Goal: Task Accomplishment & Management: Manage account settings

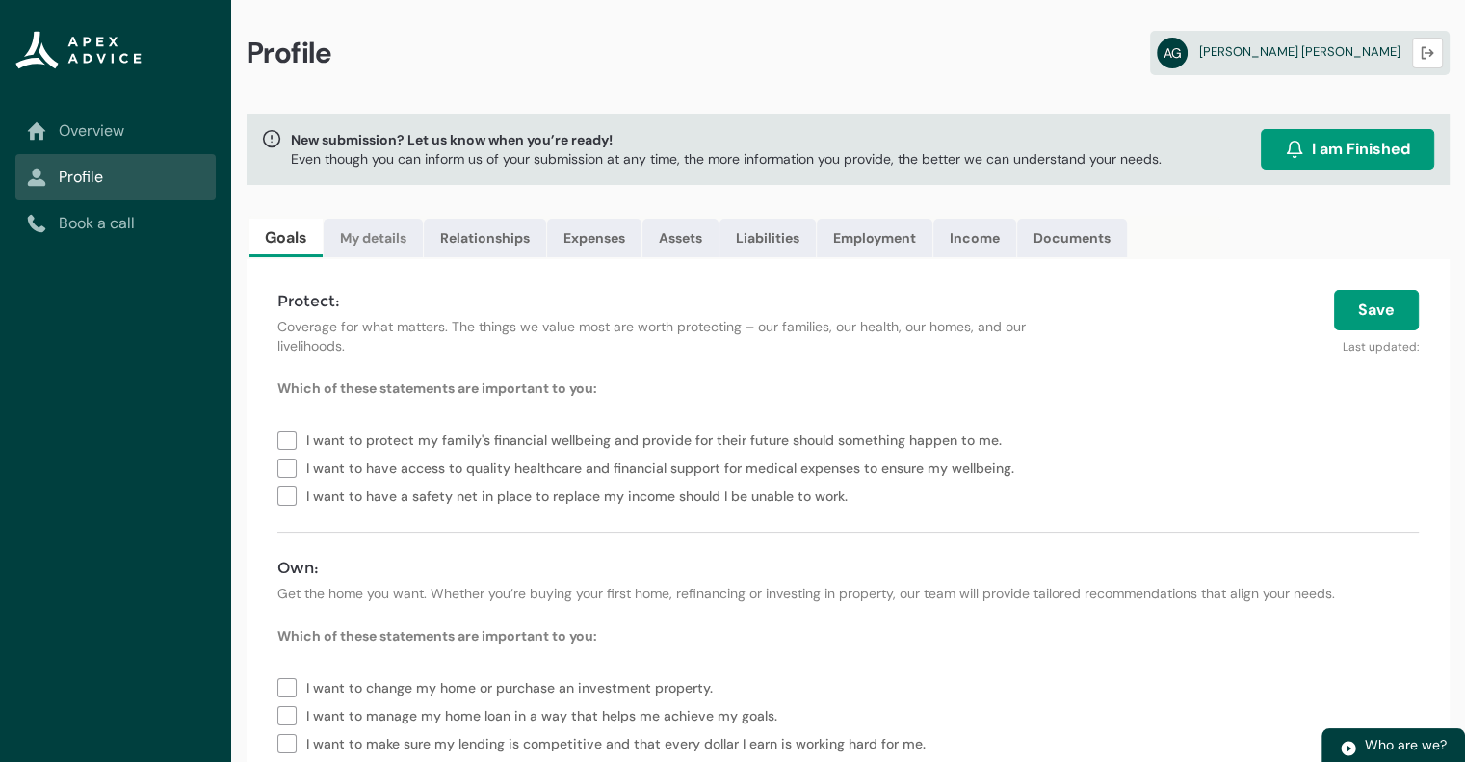
click at [377, 248] on link "My details" at bounding box center [373, 238] width 99 height 39
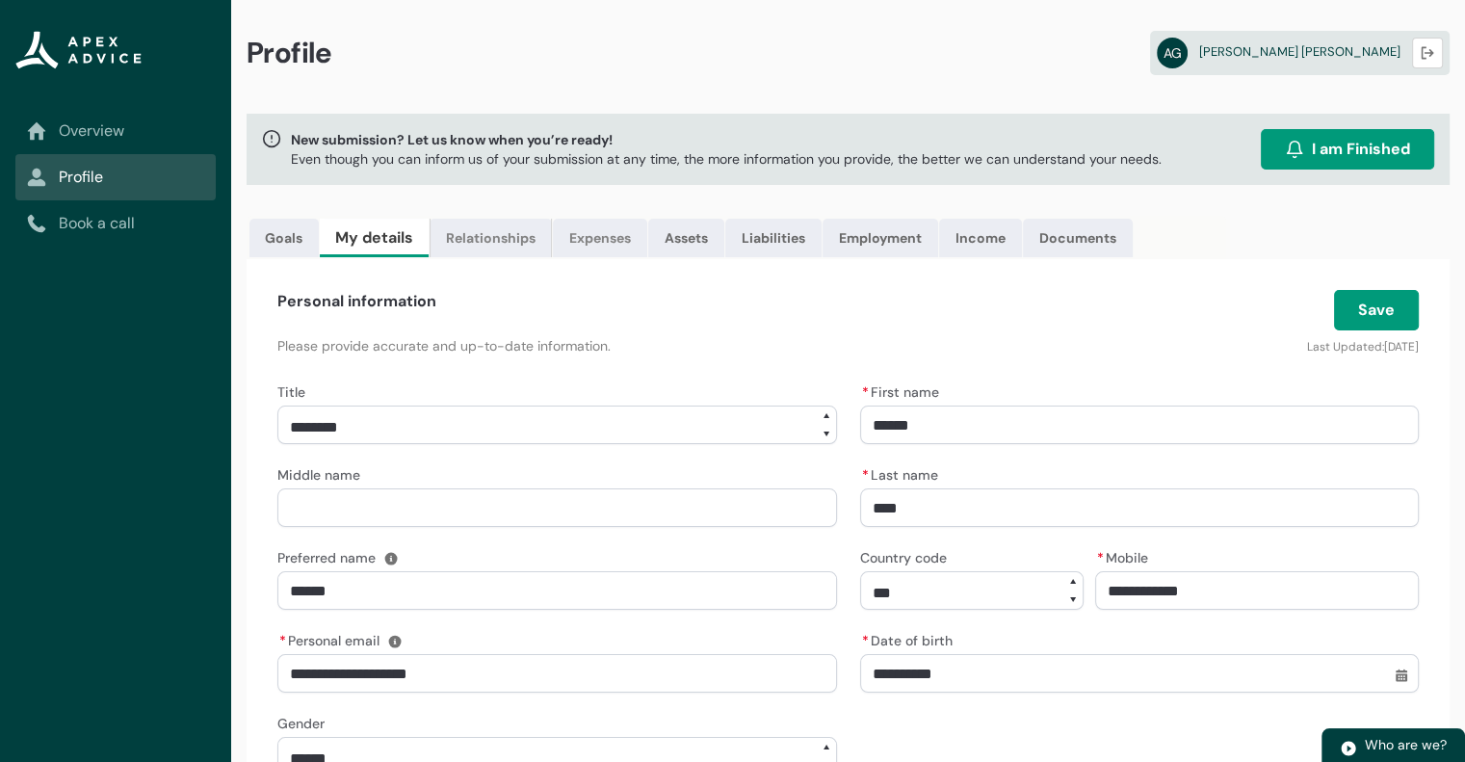
drag, startPoint x: 503, startPoint y: 233, endPoint x: 572, endPoint y: 222, distance: 70.1
click at [501, 232] on link "Relationships" at bounding box center [490, 238] width 122 height 39
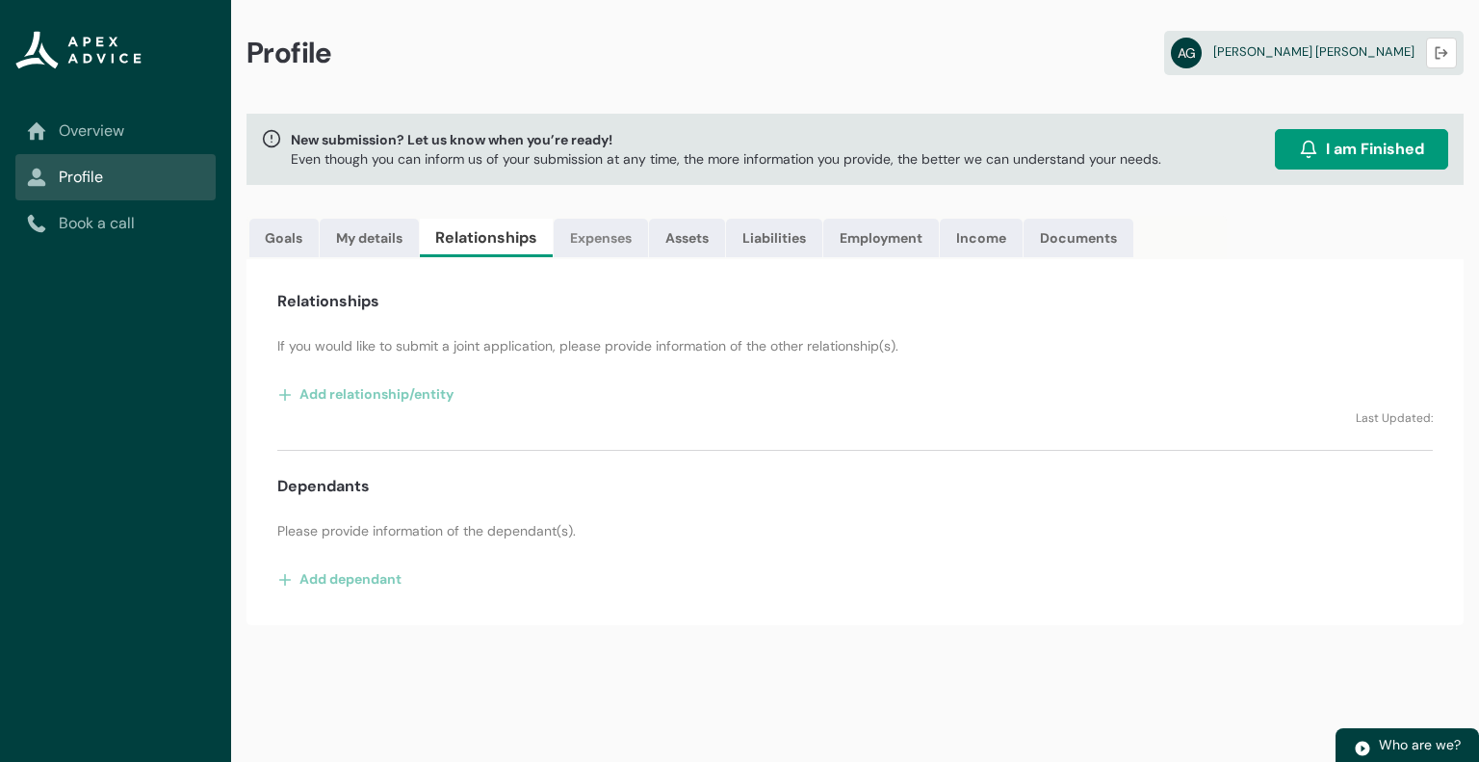
click at [603, 230] on link "Expenses" at bounding box center [601, 238] width 94 height 39
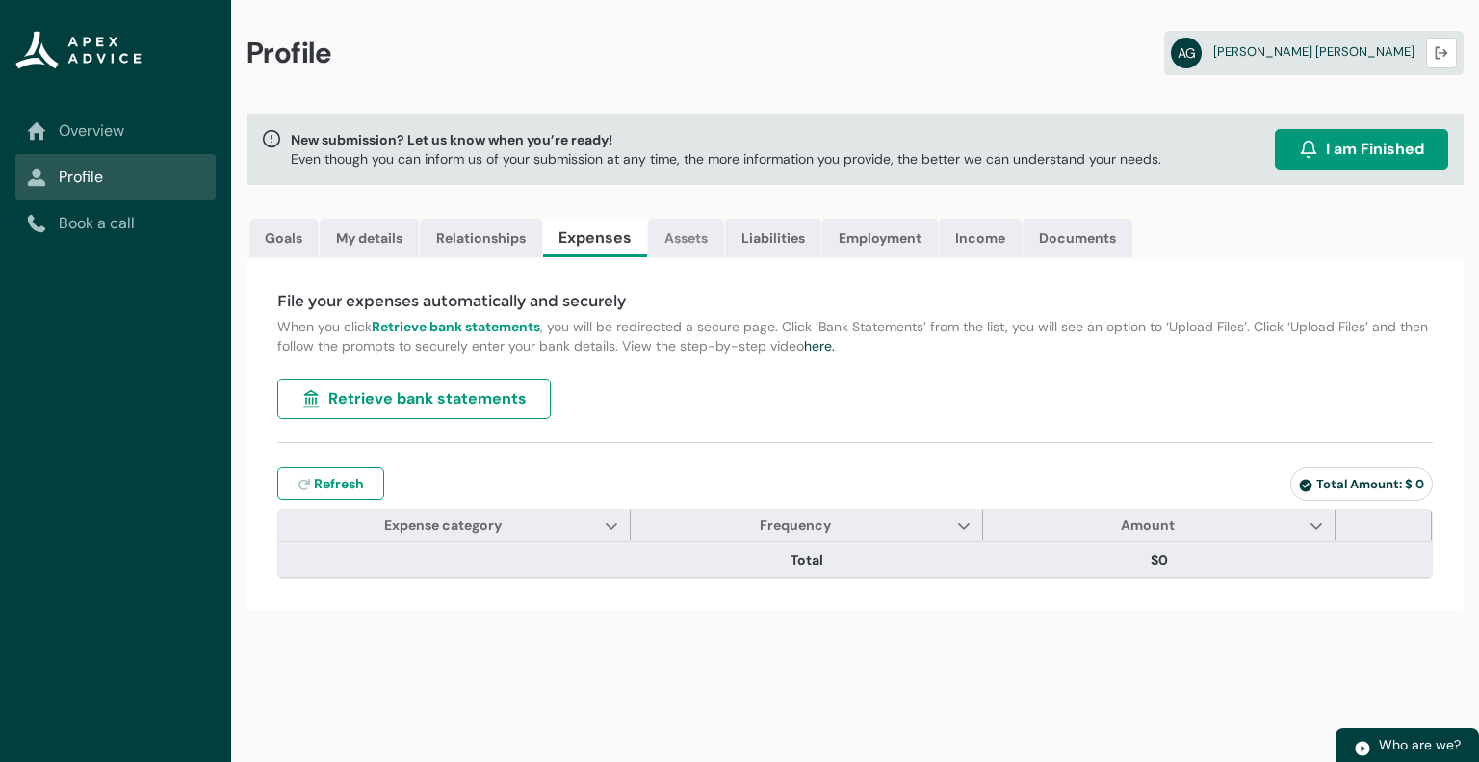
click at [682, 227] on link "Assets" at bounding box center [686, 238] width 76 height 39
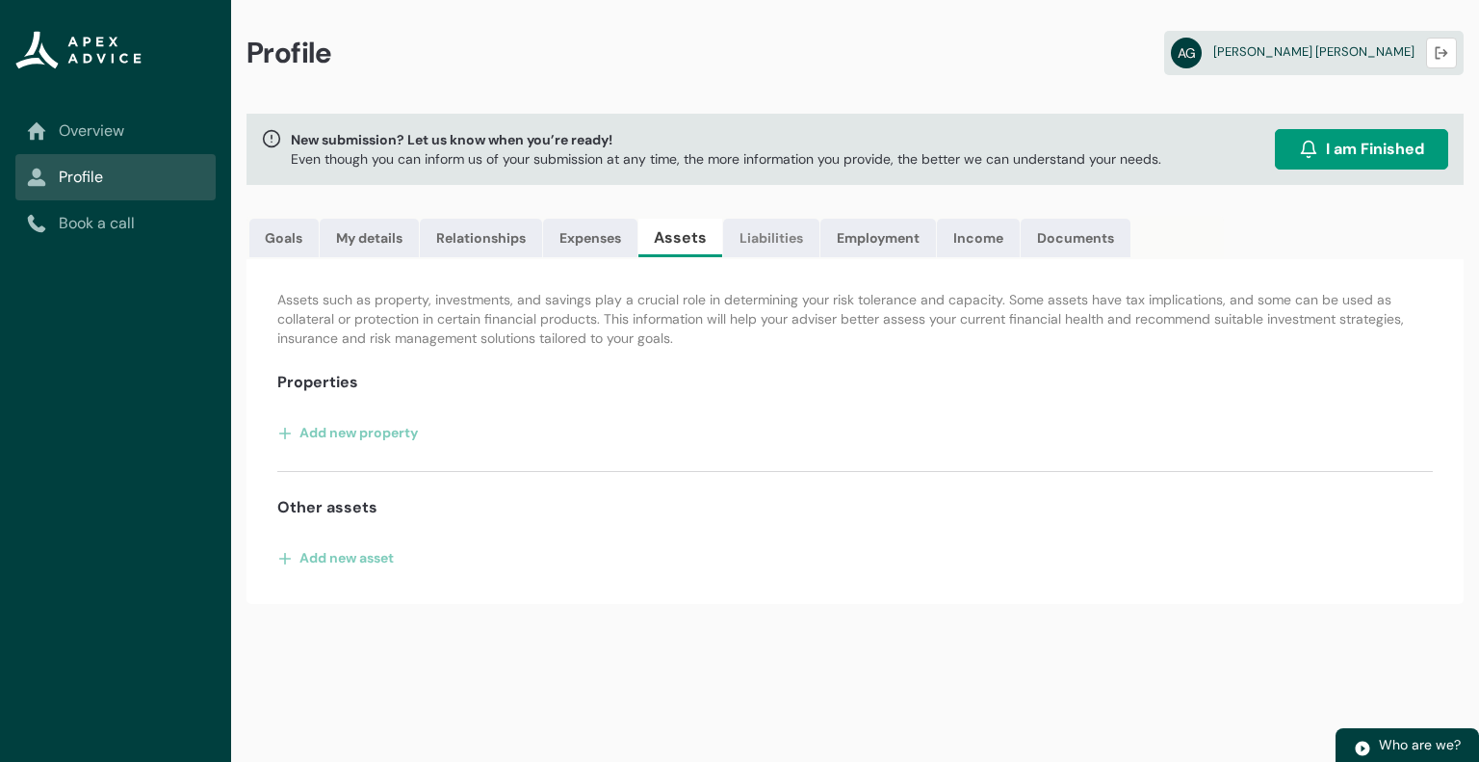
click at [782, 236] on link "Liabilities" at bounding box center [771, 238] width 96 height 39
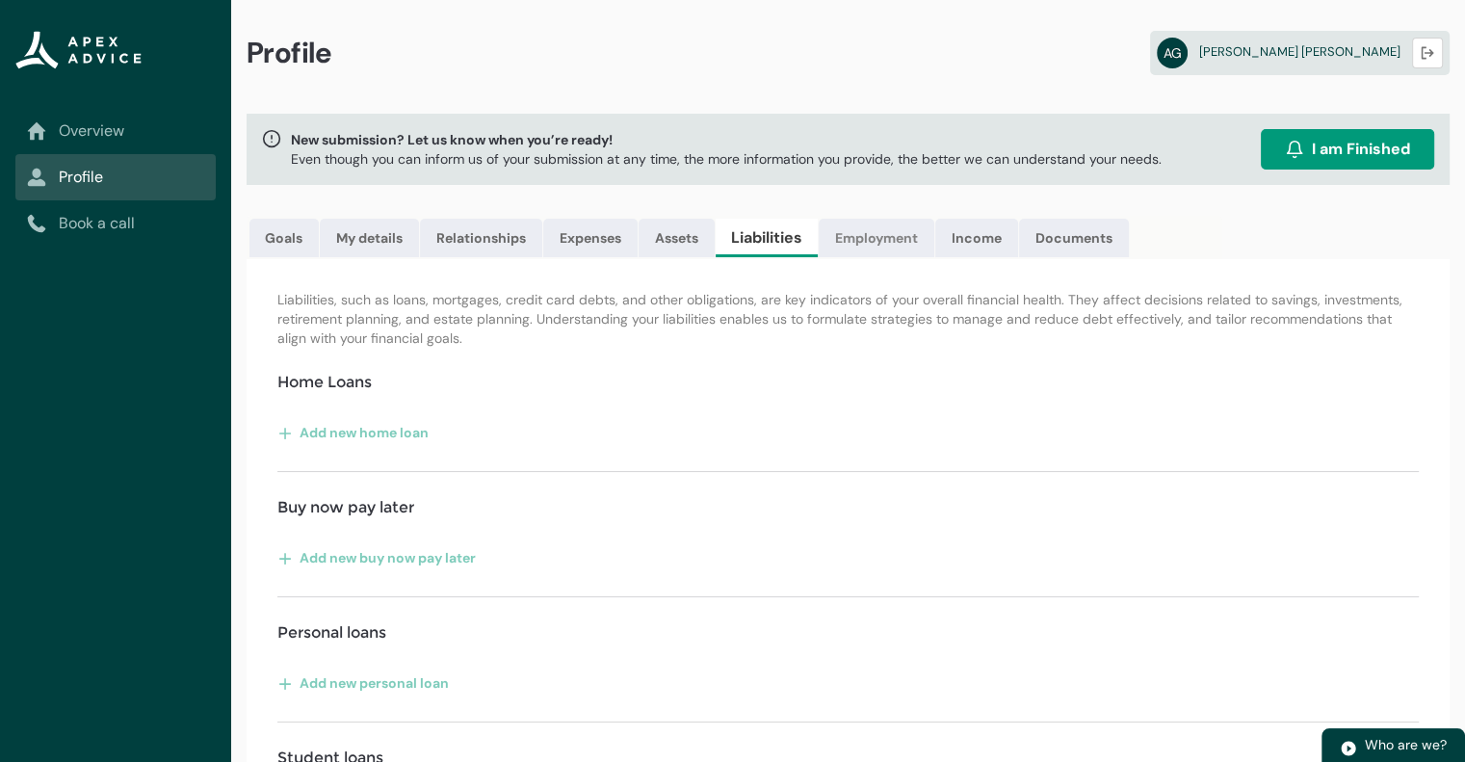
click at [883, 251] on link "Employment" at bounding box center [877, 238] width 116 height 39
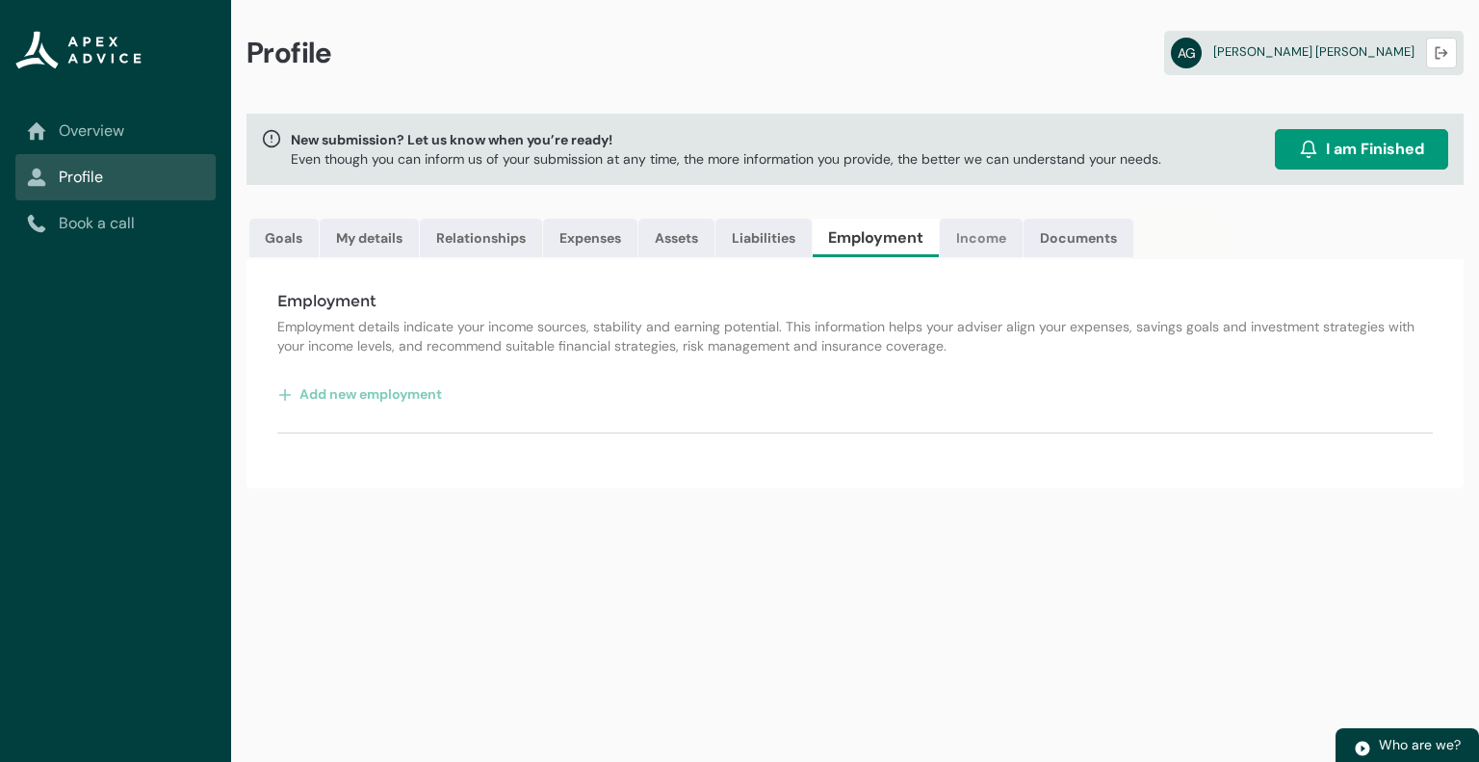
click at [972, 239] on link "Income" at bounding box center [981, 238] width 83 height 39
click at [1069, 253] on link "Documents" at bounding box center [1073, 238] width 110 height 39
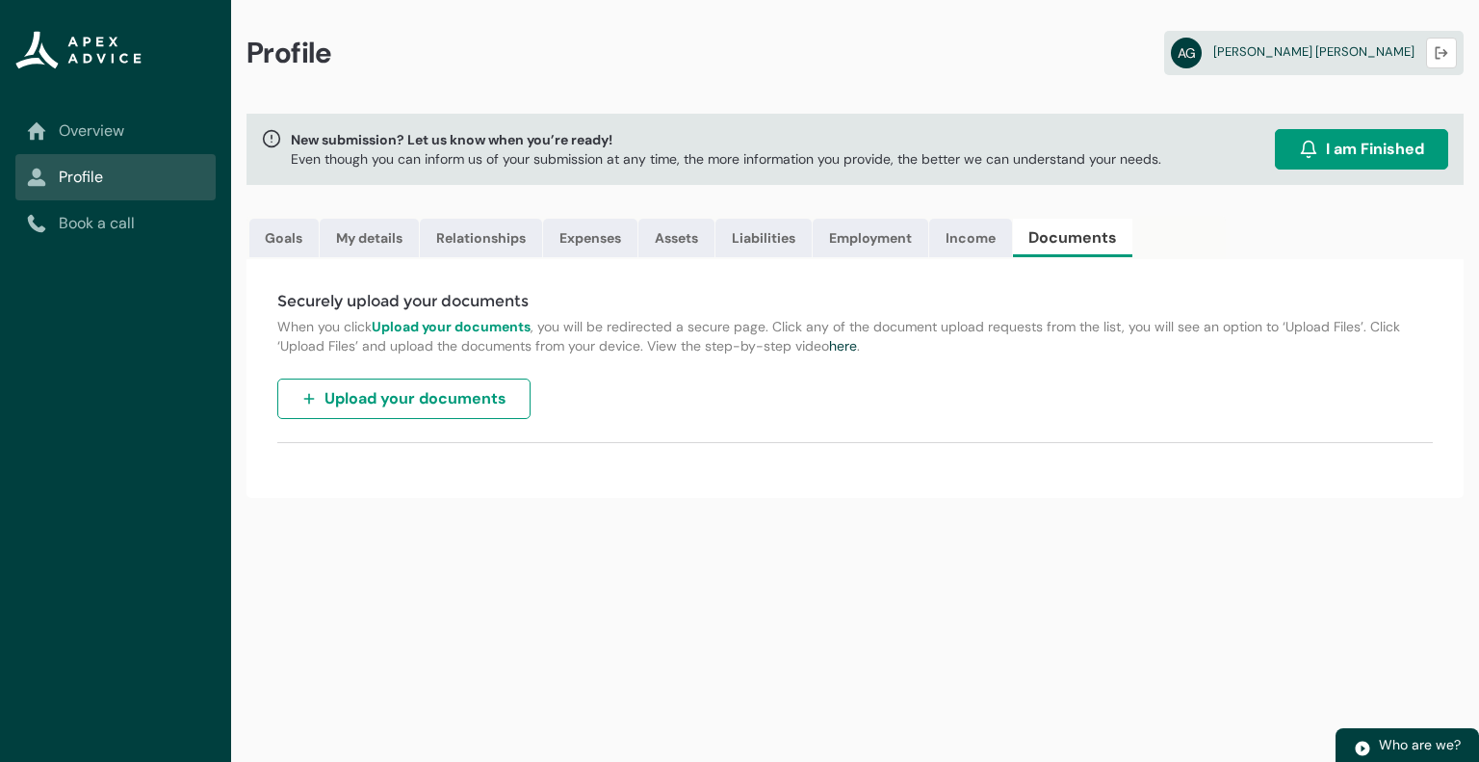
click at [557, 414] on div "Securely upload your documents When you click Upload your documents , you will …" at bounding box center [855, 378] width 1217 height 239
